Goal: Find contact information: Find contact information

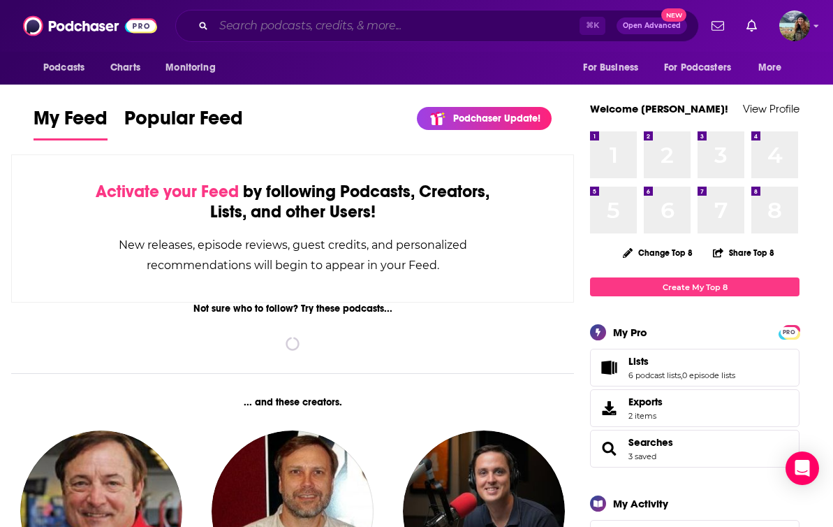
click at [322, 32] on input "Search podcasts, credits, & more..." at bounding box center [397, 26] width 366 height 22
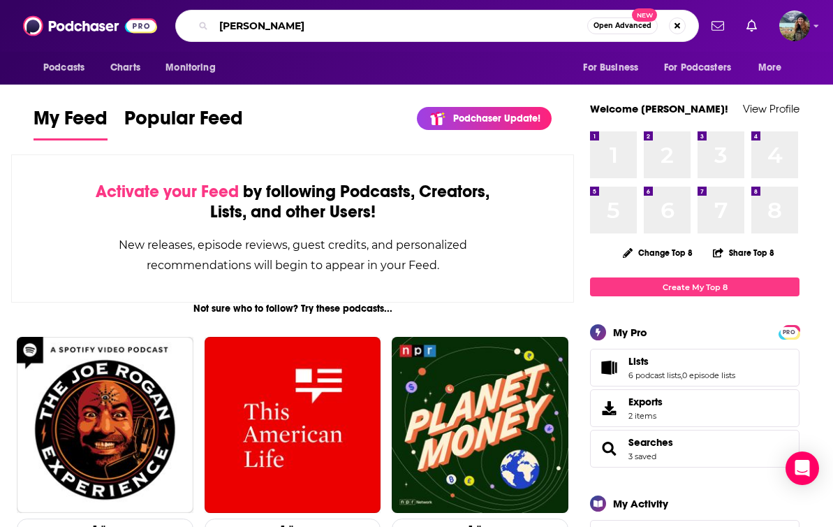
type input "kirk cameron"
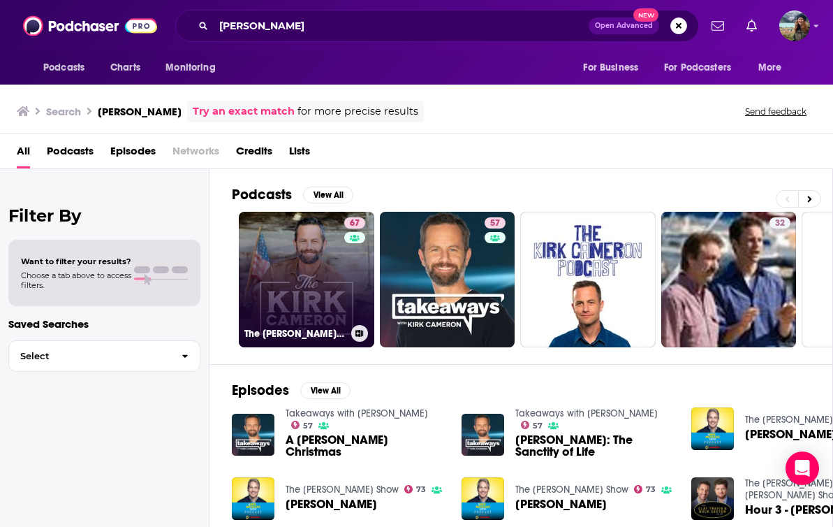
click at [286, 282] on link "67 The Kirk Cameron Show" at bounding box center [307, 280] width 136 height 136
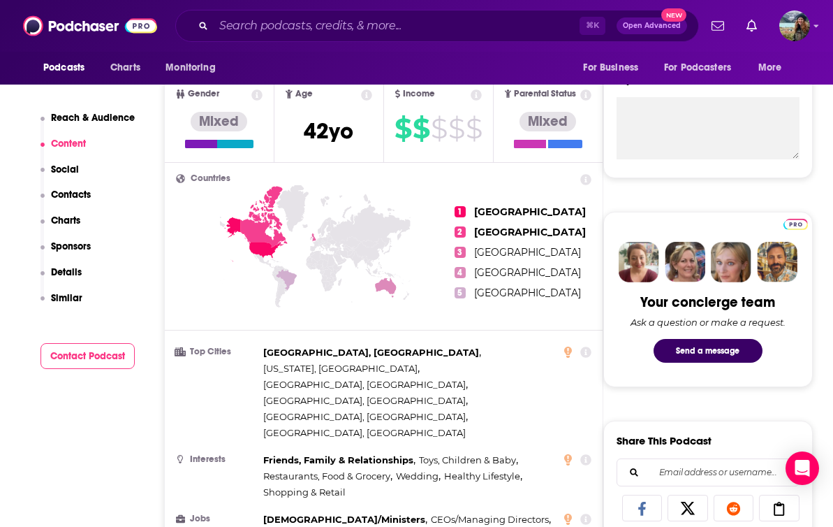
scroll to position [441, 0]
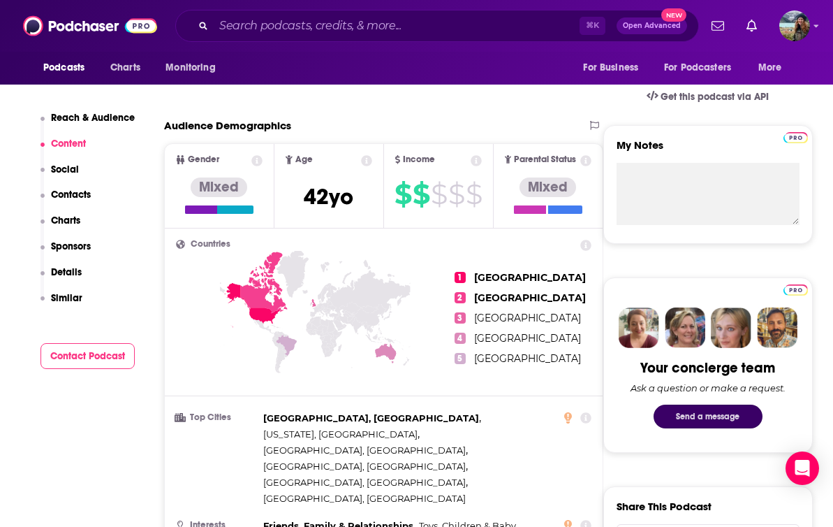
click at [694, 414] on button "Send a message" at bounding box center [708, 416] width 109 height 24
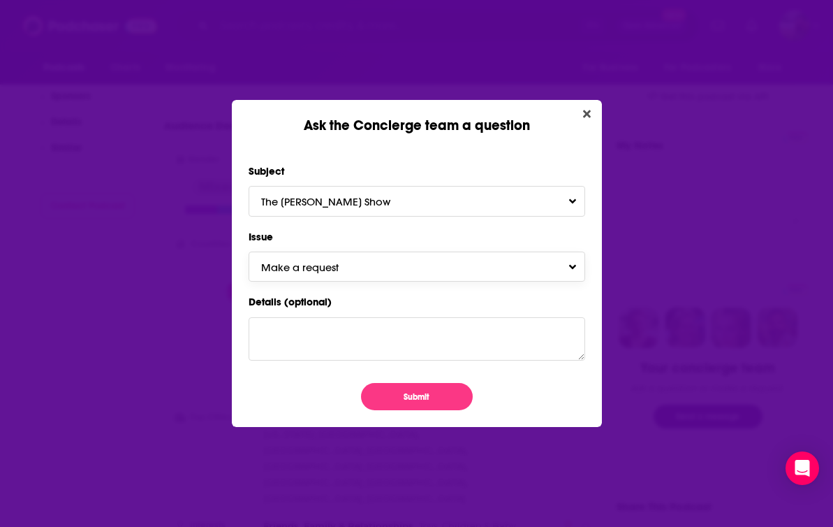
click at [428, 261] on button "Make a request" at bounding box center [417, 266] width 337 height 30
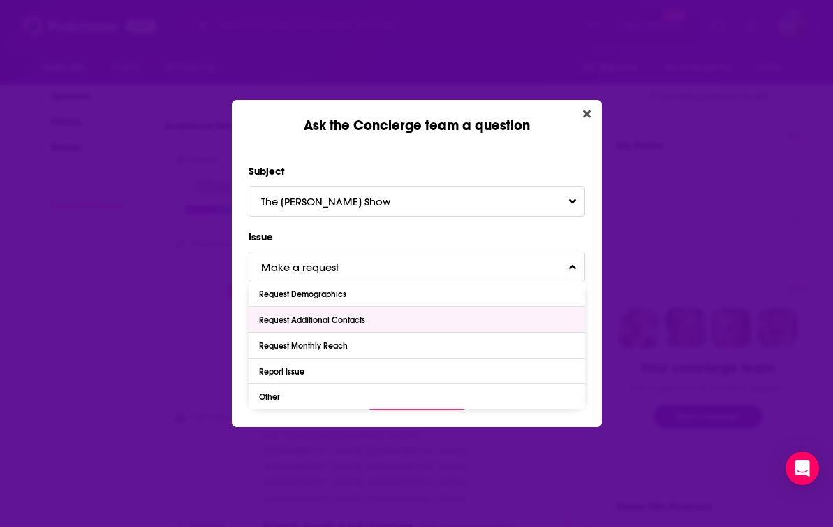
click at [404, 321] on div "Request Additional Contacts" at bounding box center [417, 319] width 337 height 25
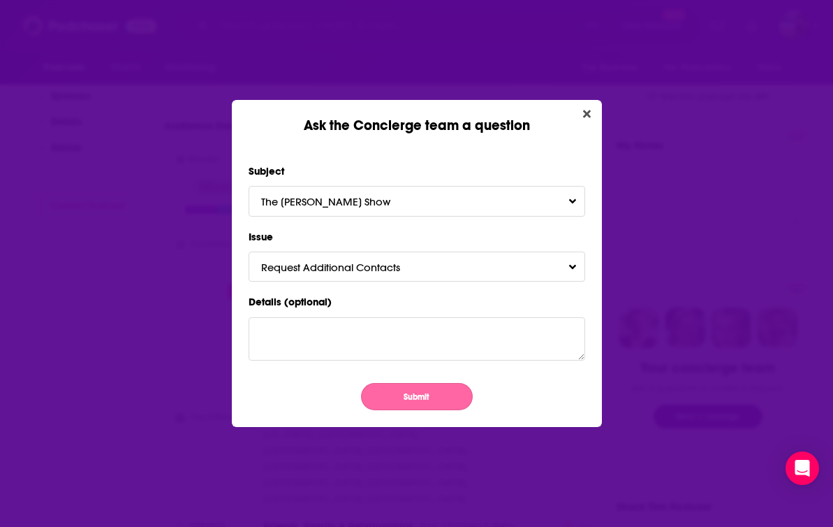
click at [417, 397] on button "Submit" at bounding box center [417, 396] width 112 height 27
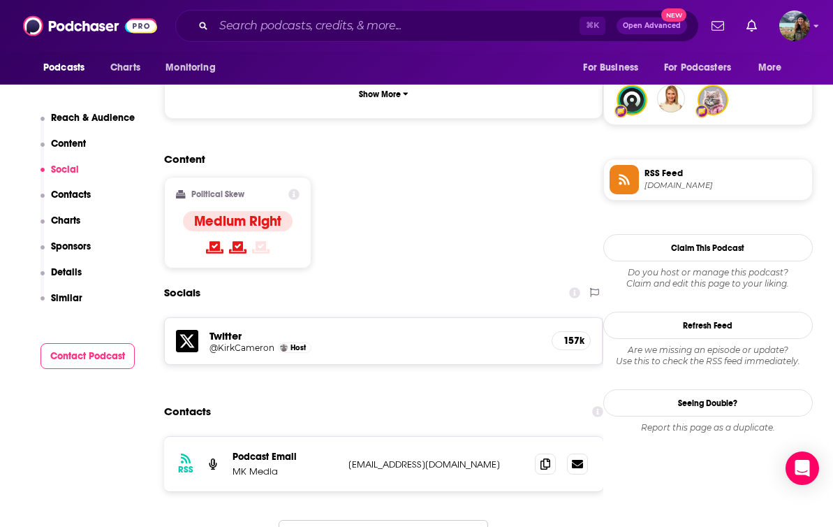
scroll to position [1028, 0]
drag, startPoint x: 279, startPoint y: 393, endPoint x: 229, endPoint y: 392, distance: 49.6
click at [229, 436] on div "RSS Podcast Email MK Media podcasts@rsvmedia.com podcasts@rsvmedia.com" at bounding box center [383, 463] width 439 height 54
copy p "MK Media"
